Goal: Find specific page/section: Find specific page/section

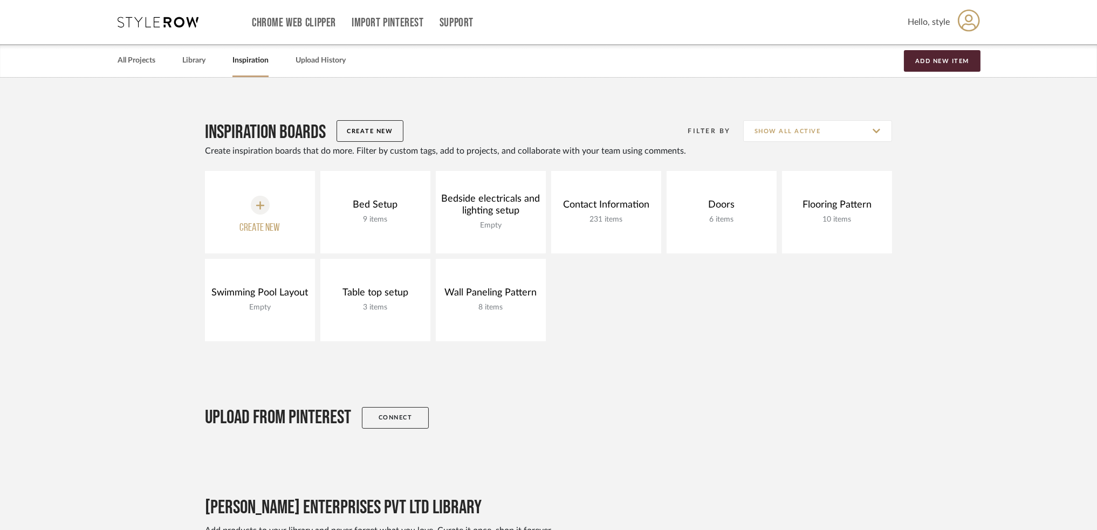
click at [972, 22] on icon at bounding box center [969, 20] width 22 height 23
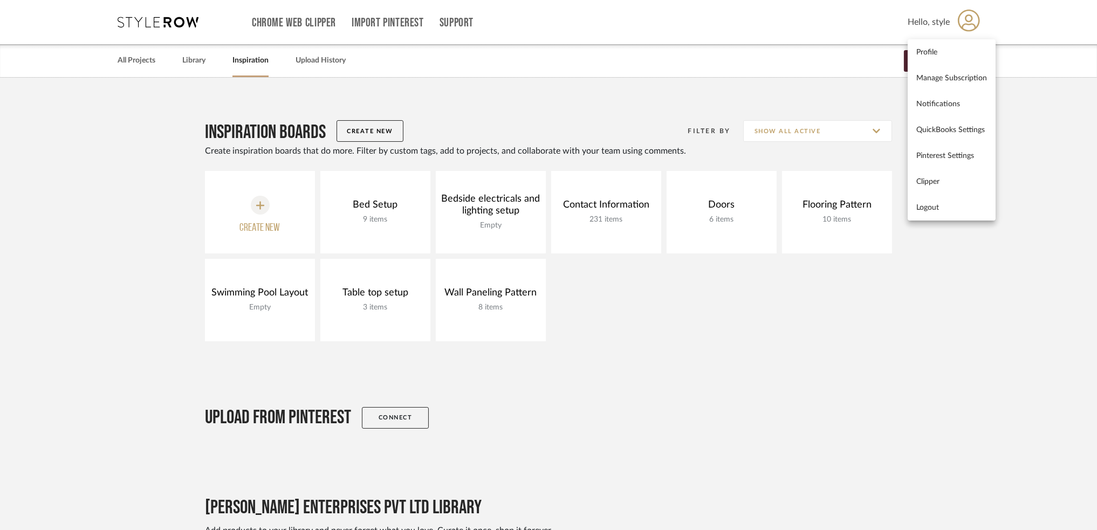
click at [758, 31] on div at bounding box center [548, 265] width 1097 height 530
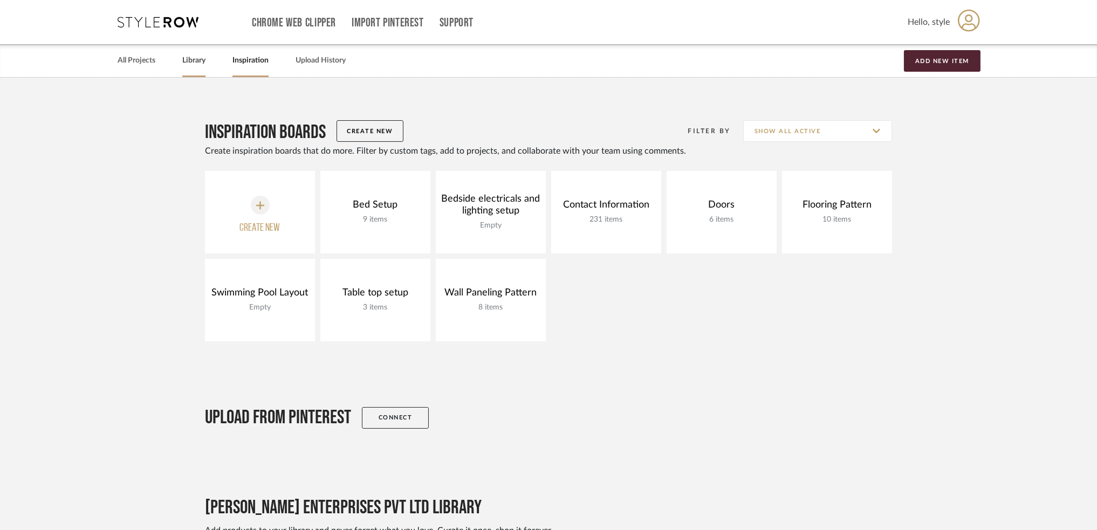
click at [190, 61] on link "Library" at bounding box center [193, 60] width 23 height 15
